Goal: Task Accomplishment & Management: Use online tool/utility

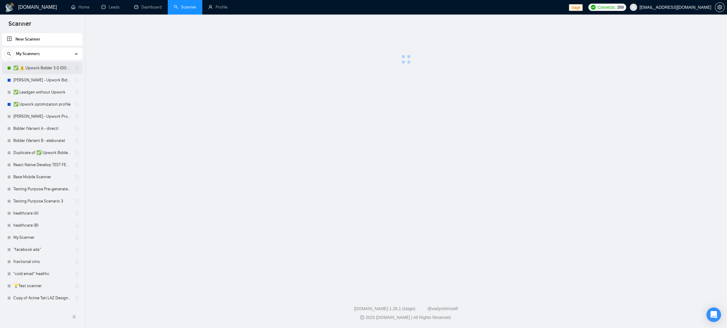
click at [50, 69] on link "✅ ⚠️ Upwork Bidder 3.0 (DO NOT TOUCH)" at bounding box center [41, 68] width 57 height 12
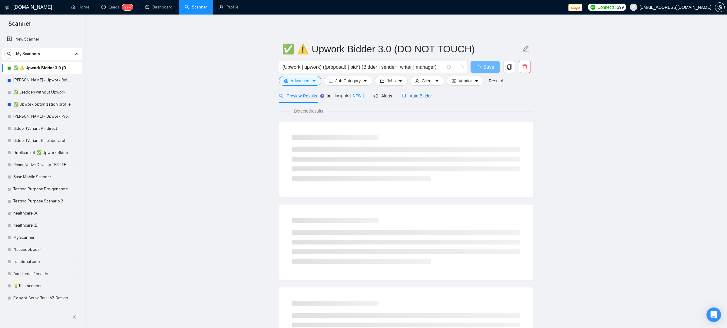
click at [418, 97] on span "Auto Bidder" at bounding box center [417, 95] width 30 height 5
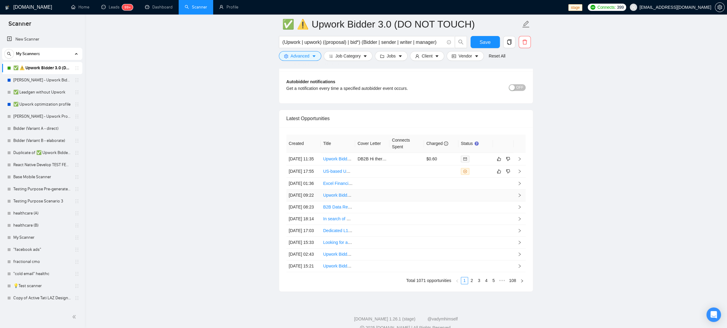
scroll to position [1474, 0]
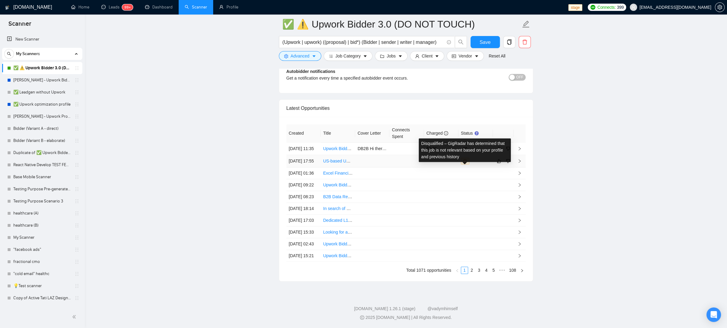
click at [463, 162] on icon "close-circle" at bounding box center [465, 161] width 4 height 4
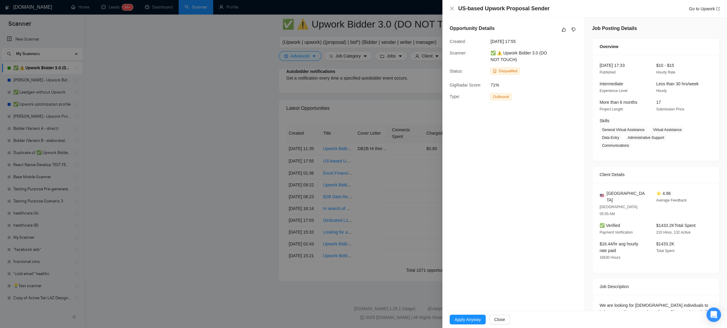
click at [511, 122] on div "Opportunity Details Created: 25 Sep, 2025 17:55 Scanner: ✅ ⚠️ Upwork Bidder 3.0…" at bounding box center [513, 192] width 142 height 348
click at [553, 130] on div "Opportunity Details Created: 25 Sep, 2025 17:55 Scanner: ✅ ⚠️ Upwork Bidder 3.0…" at bounding box center [513, 192] width 142 height 348
click at [361, 219] on div at bounding box center [363, 164] width 727 height 328
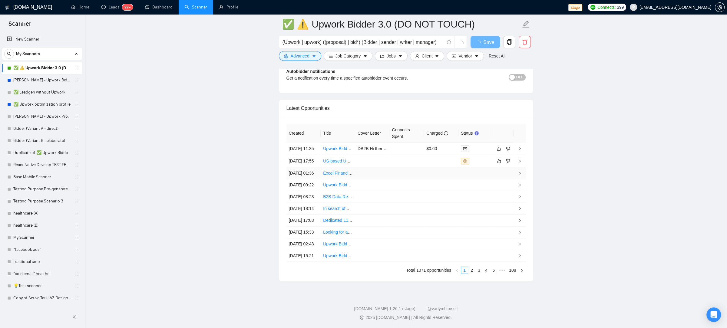
scroll to position [1421, 0]
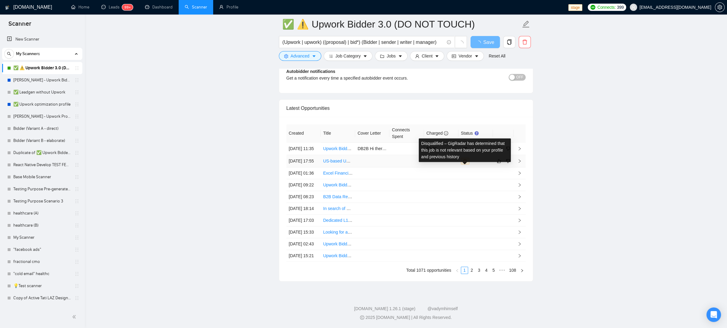
click at [466, 159] on icon "close-circle" at bounding box center [465, 161] width 4 height 4
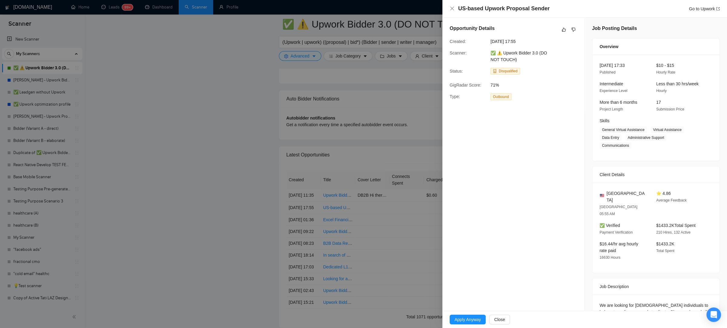
click at [398, 135] on div at bounding box center [363, 164] width 727 height 328
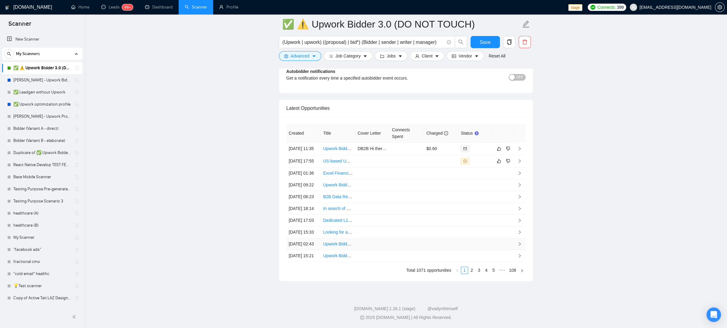
scroll to position [1530, 0]
click at [490, 272] on link "5" at bounding box center [493, 270] width 7 height 7
click at [493, 272] on link "7" at bounding box center [493, 270] width 7 height 7
click at [493, 272] on link "9" at bounding box center [493, 270] width 7 height 7
click at [493, 272] on link "11" at bounding box center [492, 270] width 8 height 7
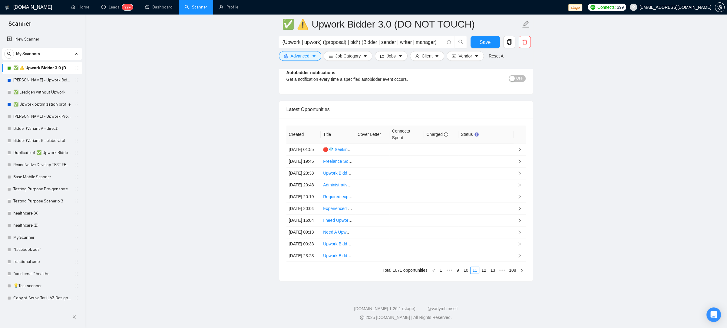
click at [493, 272] on link "13" at bounding box center [492, 270] width 8 height 7
click at [493, 272] on link "15" at bounding box center [492, 270] width 8 height 7
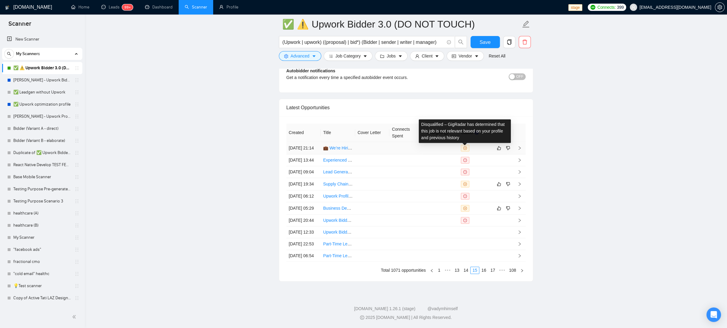
click at [468, 145] on span at bounding box center [465, 148] width 8 height 7
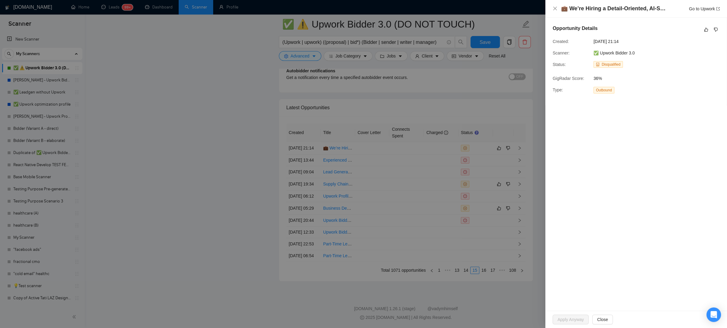
click at [472, 132] on div at bounding box center [363, 164] width 727 height 328
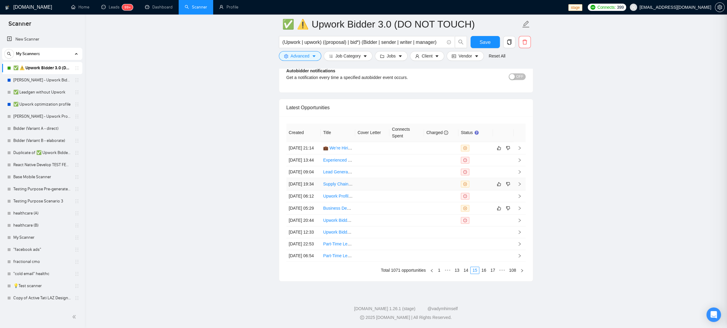
drag, startPoint x: 465, startPoint y: 151, endPoint x: 465, endPoint y: 147, distance: 3.6
click at [465, 149] on tbody "18 Jun, 2025 21:14 💼 We’re Hiring a Detail-Oriented, AI-Savvy Social Media & Co…" at bounding box center [405, 202] width 239 height 120
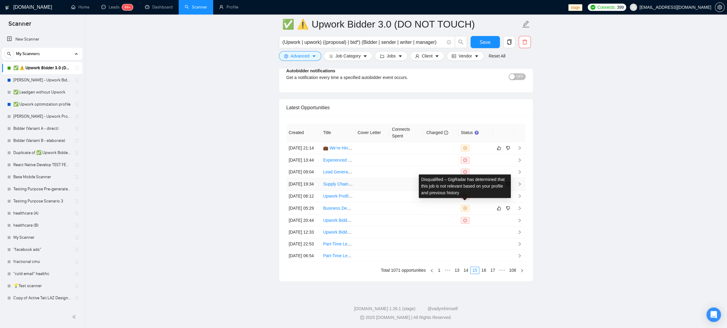
click at [464, 182] on icon "close-circle" at bounding box center [465, 184] width 4 height 4
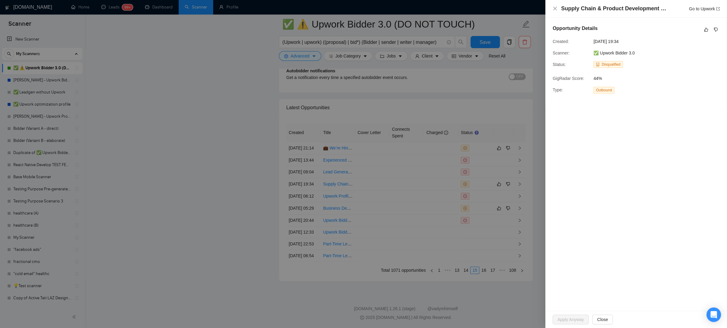
click at [521, 130] on div at bounding box center [363, 164] width 727 height 328
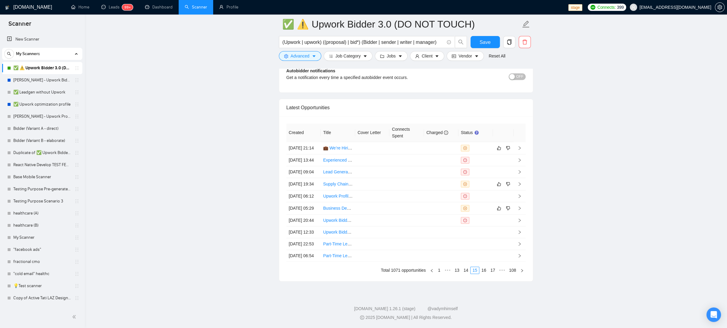
click at [437, 271] on link "1" at bounding box center [438, 270] width 7 height 7
click at [452, 167] on td at bounding box center [441, 161] width 34 height 12
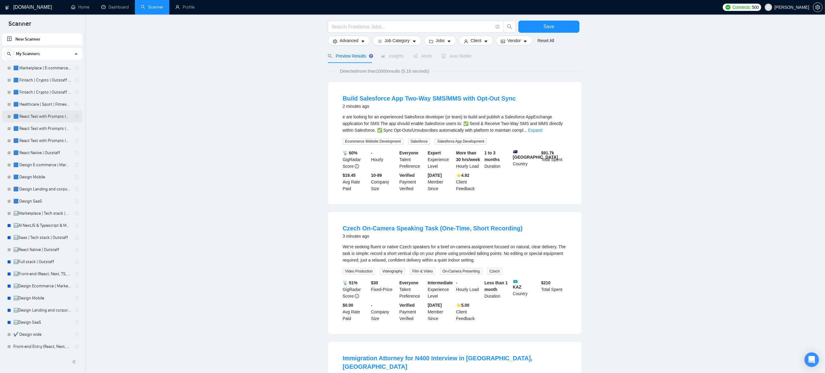
click at [52, 117] on link "🟦 React Test with Prompts (Max)" at bounding box center [41, 116] width 57 height 12
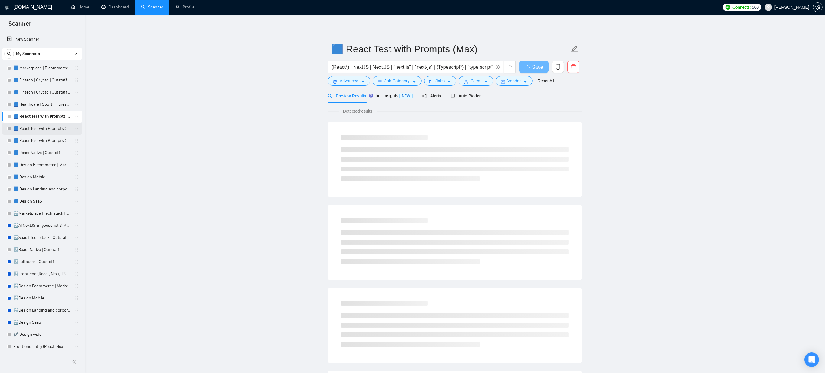
click at [47, 128] on link "🟦 React Test with Prompts (High)" at bounding box center [41, 129] width 57 height 12
click at [37, 142] on link "🟦 React Test with Prompts (Mid Rates)" at bounding box center [41, 141] width 57 height 12
click at [475, 97] on span "Auto Bidder" at bounding box center [471, 95] width 30 height 5
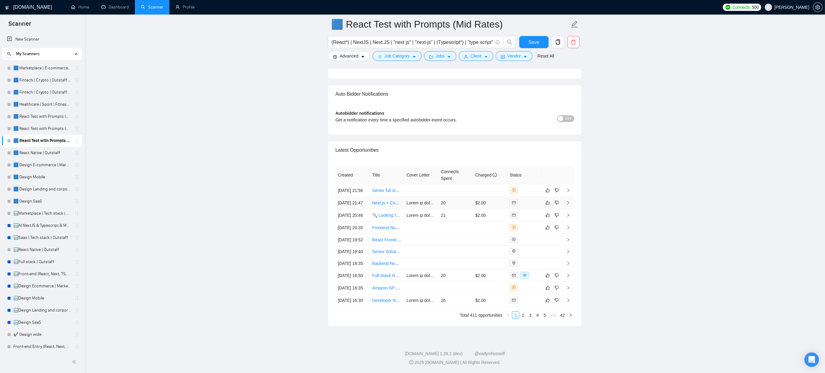
scroll to position [1535, 0]
click at [514, 188] on icon "close-circle" at bounding box center [514, 190] width 4 height 4
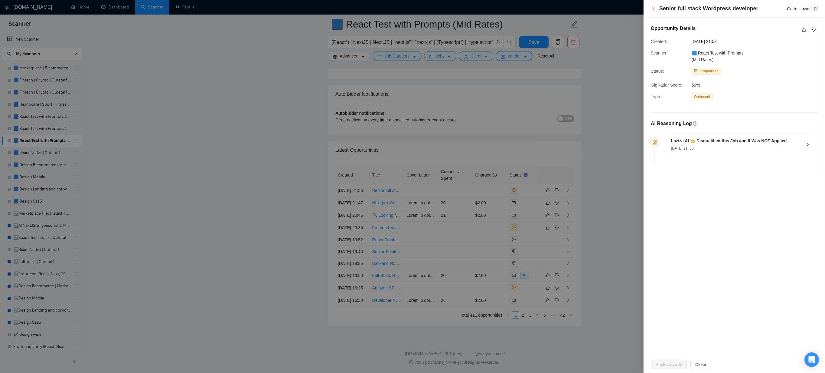
click at [812, 143] on div "Laziza AI 👑 Disqualified this Job and It Was NOT Applied [DATE] 21: 53" at bounding box center [741, 144] width 149 height 21
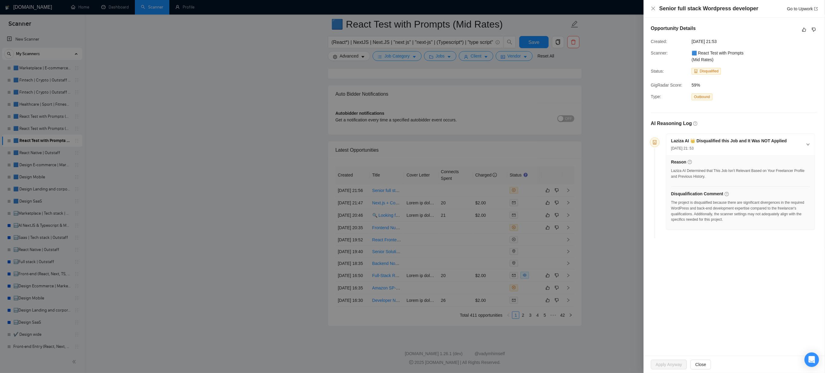
drag, startPoint x: 594, startPoint y: 221, endPoint x: 527, endPoint y: 164, distance: 88.3
click at [593, 221] on div at bounding box center [412, 186] width 825 height 373
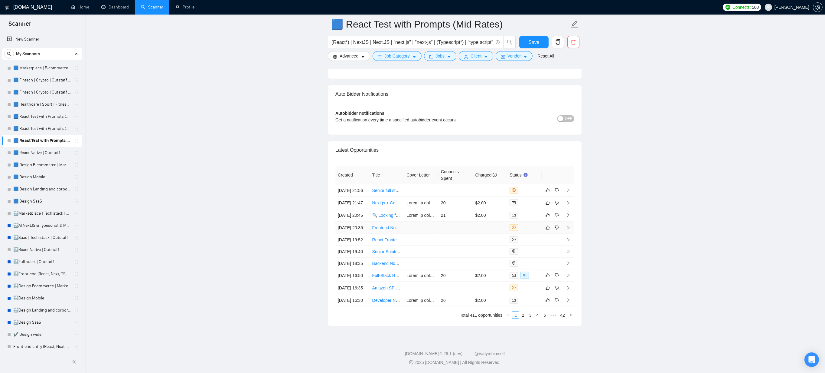
click at [475, 221] on td at bounding box center [490, 227] width 34 height 12
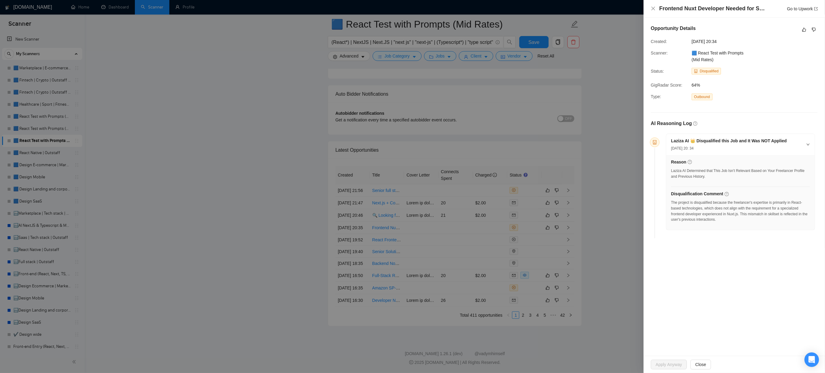
click at [810, 143] on icon "right" at bounding box center [809, 145] width 4 height 4
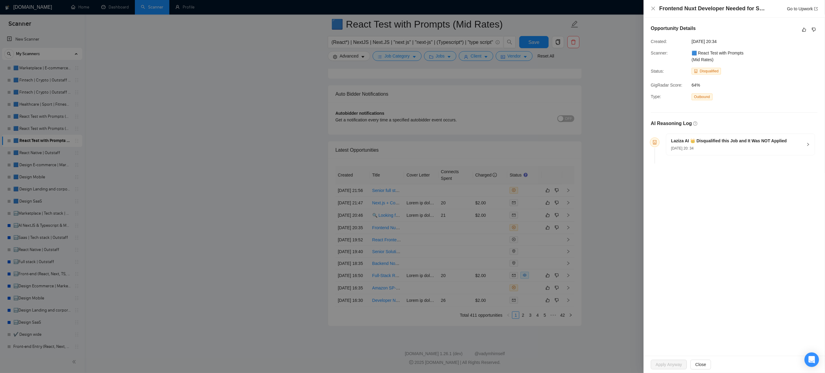
click at [810, 143] on icon "right" at bounding box center [809, 145] width 4 height 4
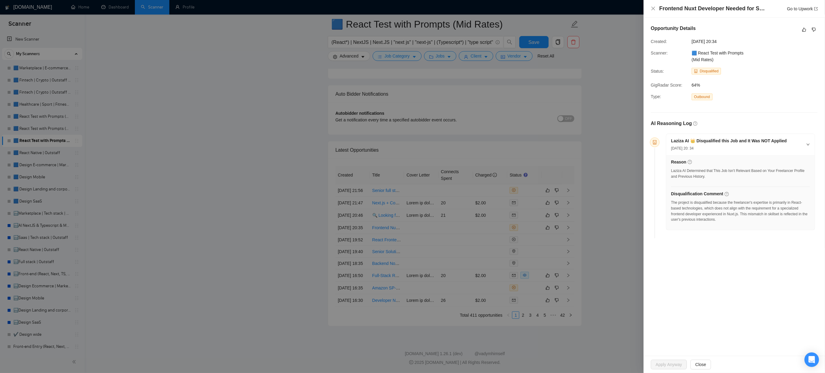
click at [273, 107] on div at bounding box center [412, 186] width 825 height 373
